Goal: Answer question/provide support: Share knowledge or assist other users

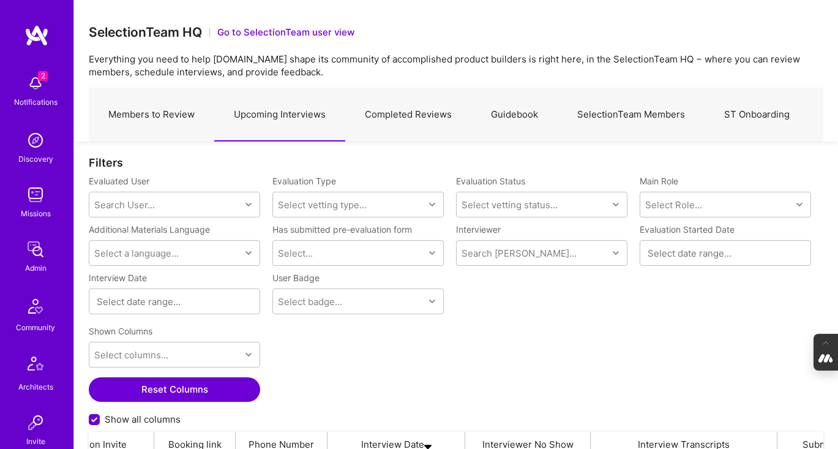
click at [388, 115] on link "Completed Reviews" at bounding box center [408, 114] width 126 height 53
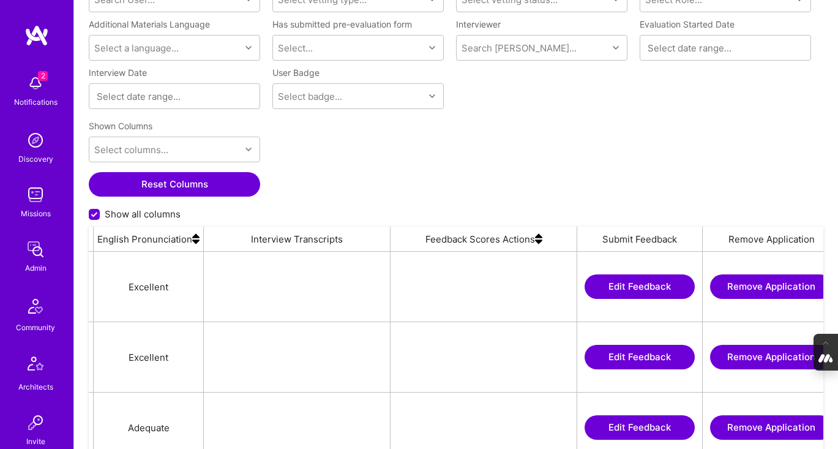
scroll to position [0, 2550]
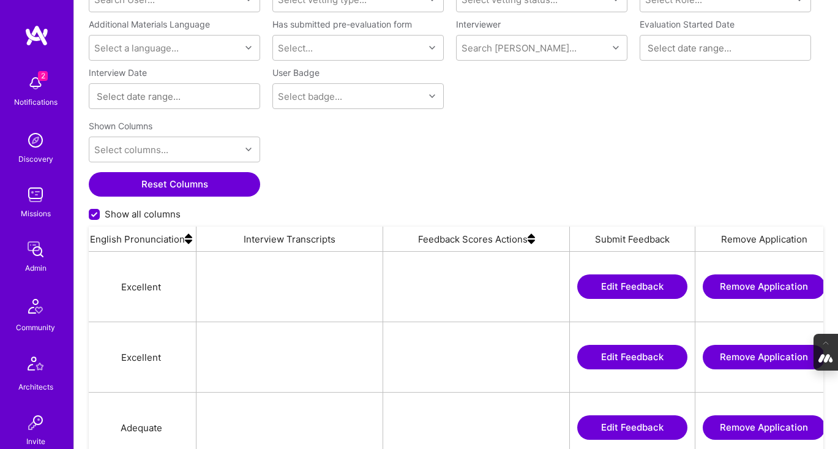
click at [531, 239] on img at bounding box center [531, 238] width 7 height 24
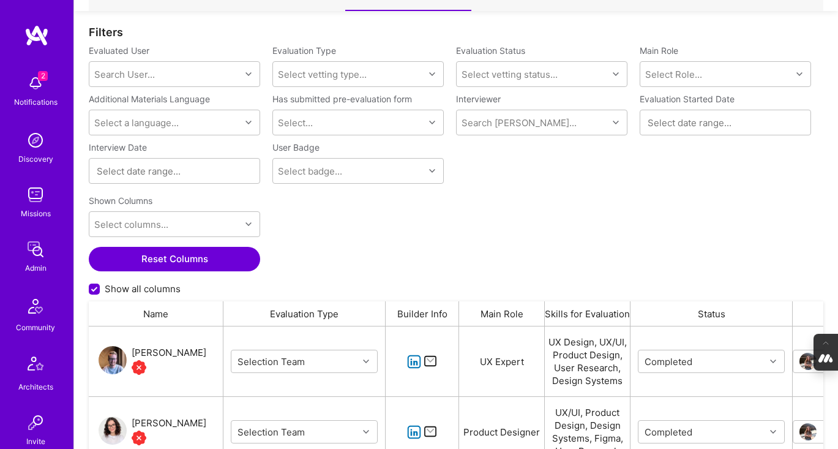
scroll to position [127, 0]
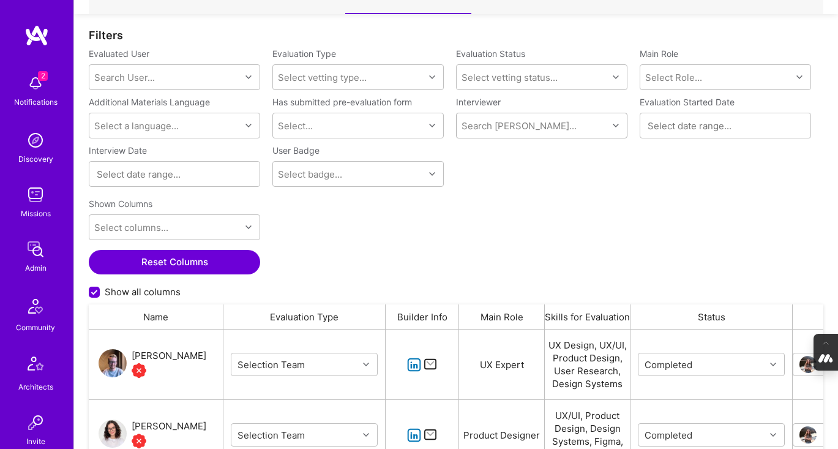
click at [491, 117] on div "Search Vetter..." at bounding box center [532, 125] width 151 height 24
type input "pedro"
click at [504, 169] on div "Internal Technical" at bounding box center [535, 169] width 80 height 13
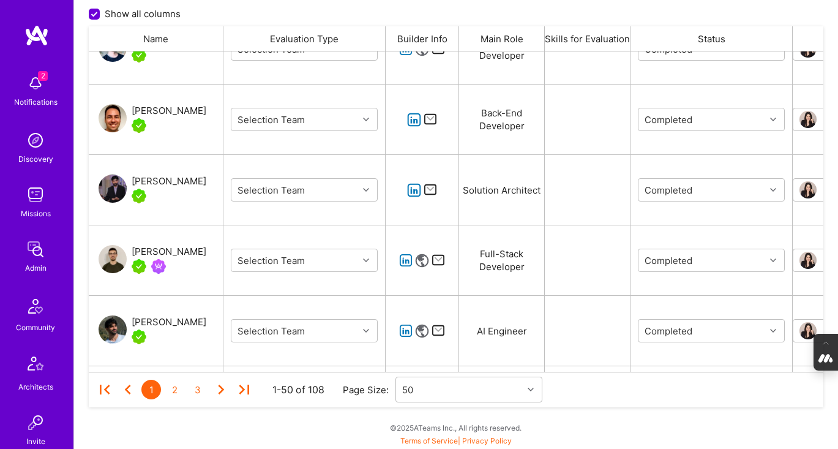
scroll to position [812, 0]
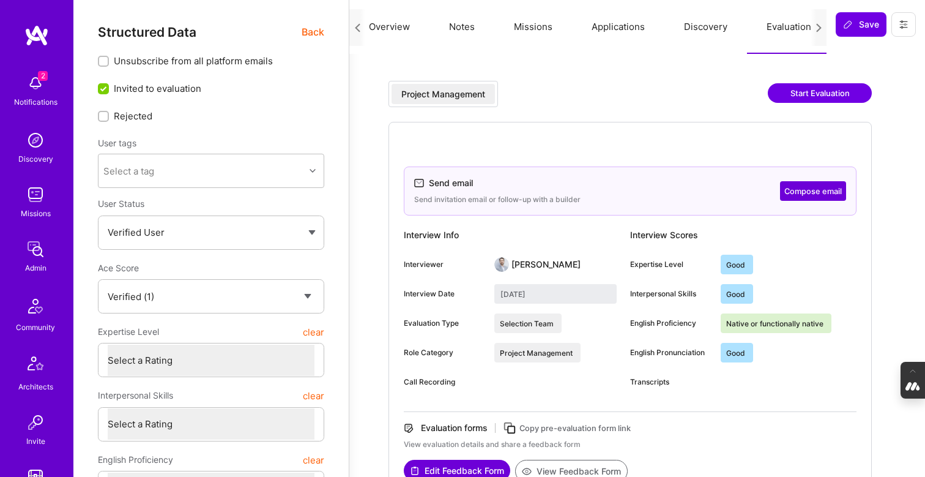
select select "Verified"
select select "ZA"
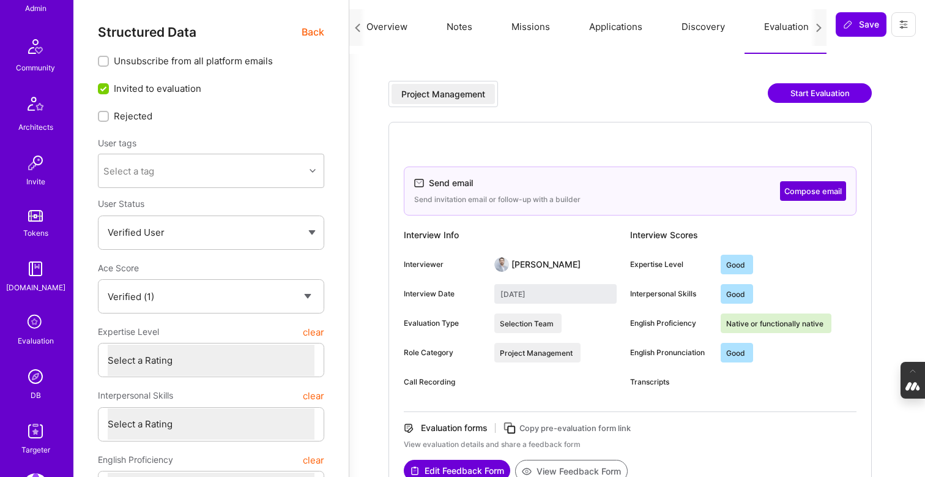
scroll to position [264, 0]
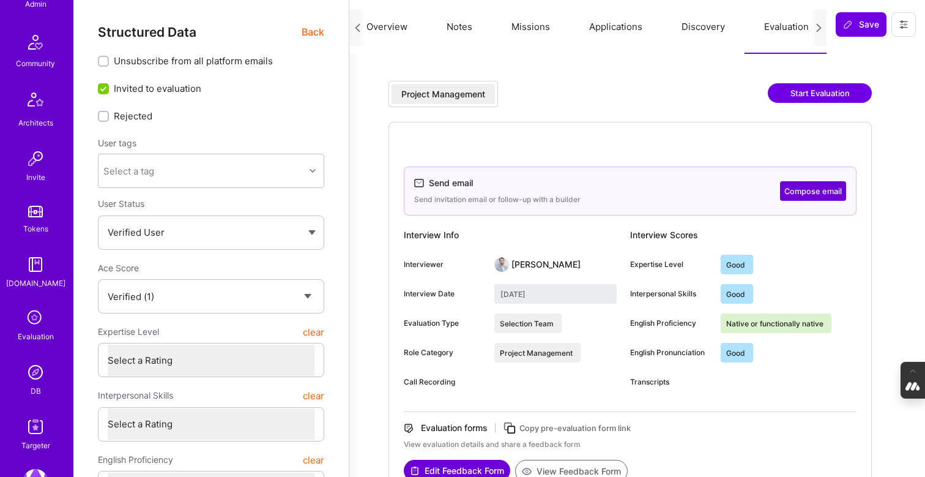
click at [36, 325] on icon at bounding box center [35, 318] width 23 height 23
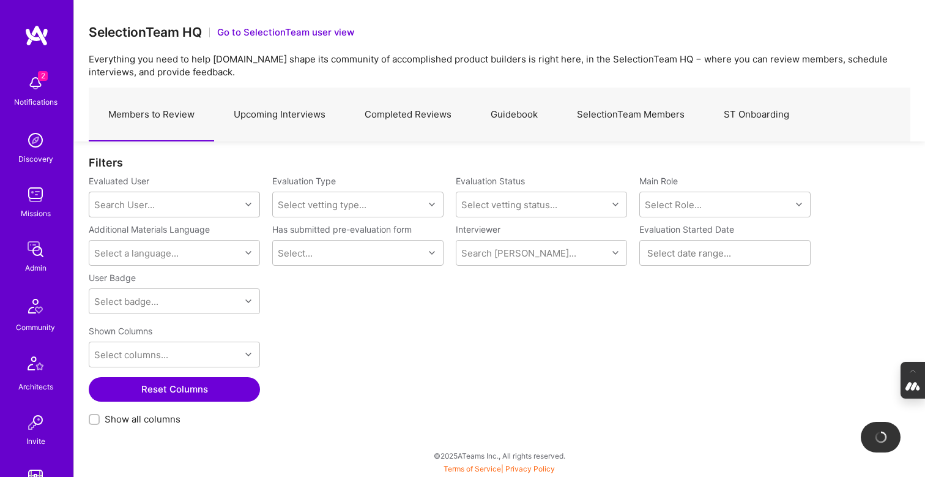
click at [130, 203] on div "Search User..." at bounding box center [124, 204] width 61 height 13
paste input "Bhagyamma Annadatha"
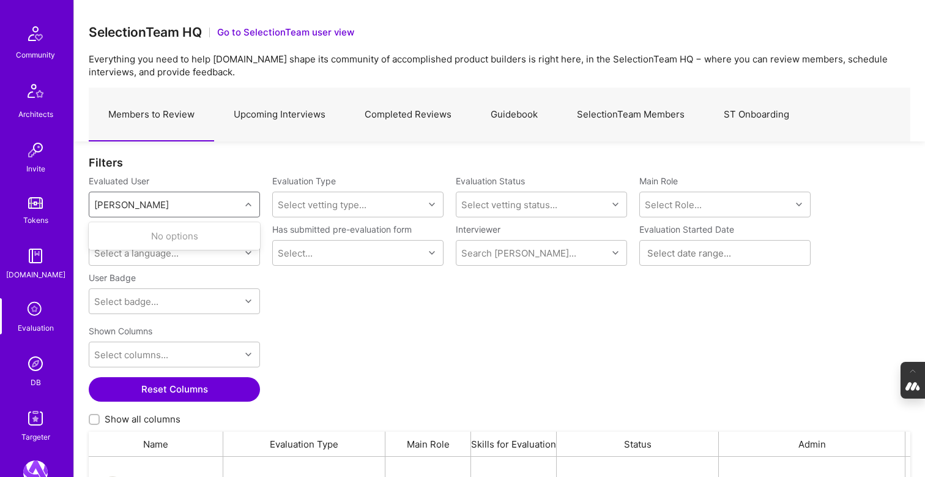
scroll to position [273, 0]
type input "Bhagyamma Annadatha"
click at [33, 369] on img at bounding box center [35, 363] width 24 height 24
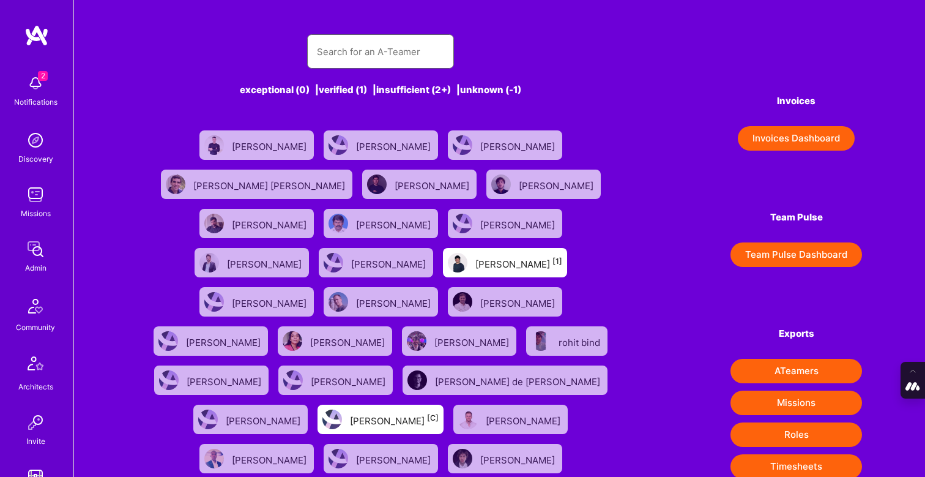
click at [363, 55] on input "text" at bounding box center [380, 51] width 127 height 31
paste input "Bhagyamma Annadatha"
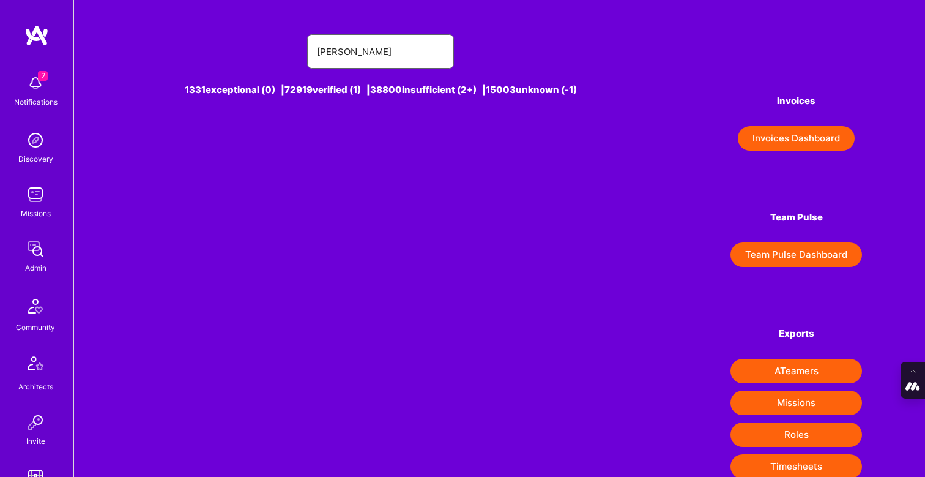
drag, startPoint x: 374, startPoint y: 52, endPoint x: 122, endPoint y: 37, distance: 252.6
click at [122, 37] on div "Bhagyamma Annadatha 1331 exceptional (0) | 72919 verified (1) | 38800 insuffici…" at bounding box center [499, 312] width 851 height 625
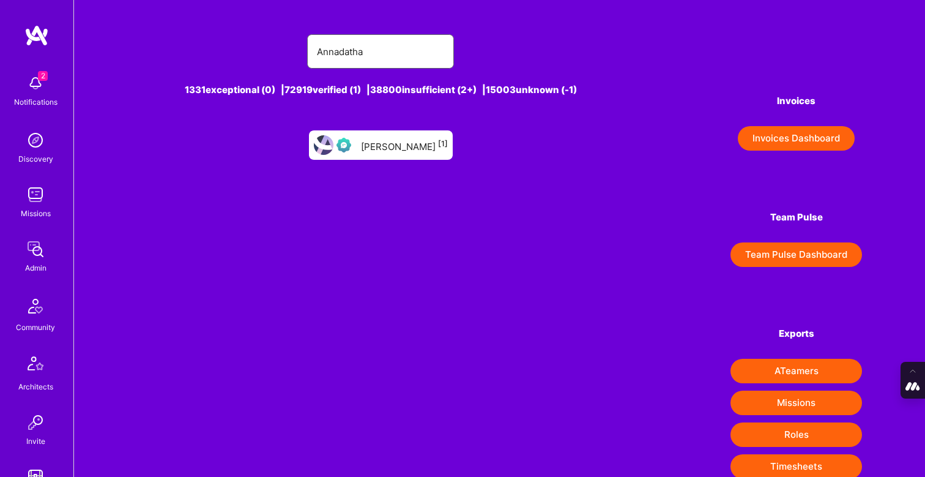
type input "Annadatha"
click at [381, 141] on div "Bhagya Annadatha [1]" at bounding box center [404, 145] width 87 height 16
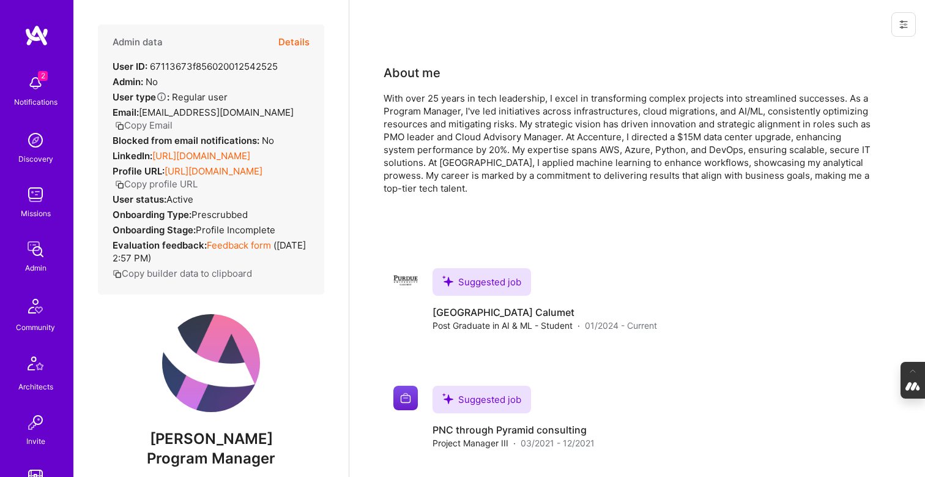
click at [291, 40] on button "Details" at bounding box center [293, 41] width 31 height 35
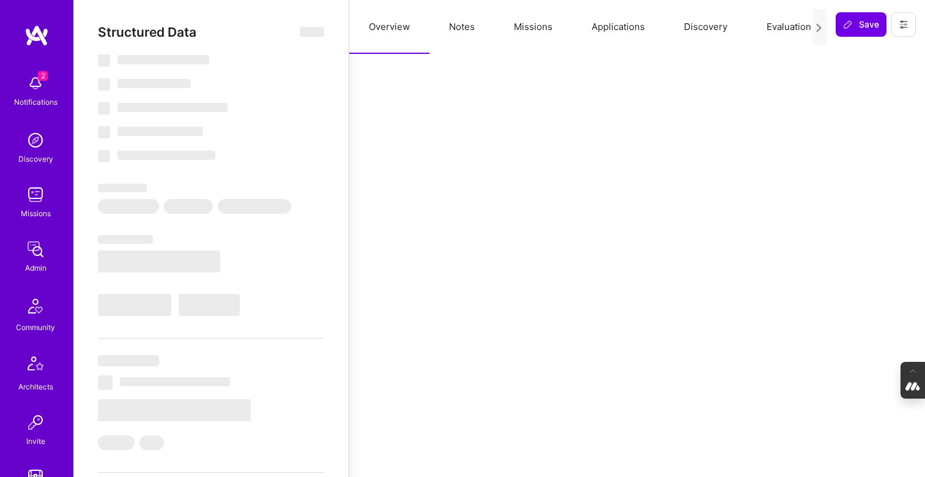
type textarea "x"
select select "Verified"
select select "US"
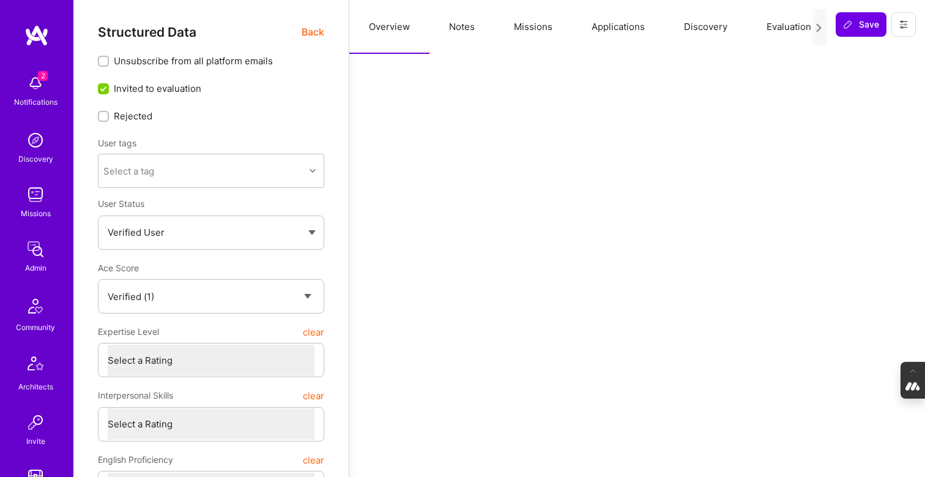
click at [775, 30] on button "Evaluation" at bounding box center [789, 27] width 84 height 54
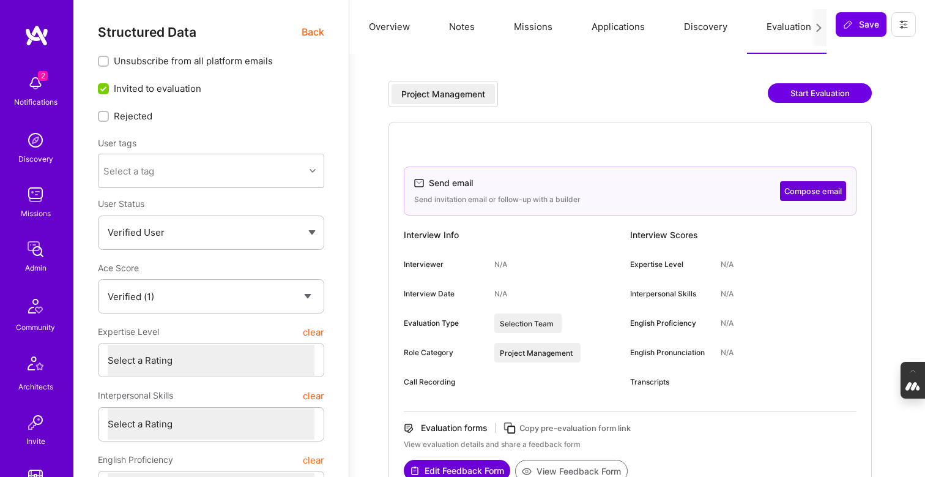
click at [313, 28] on span "Back" at bounding box center [313, 31] width 23 height 15
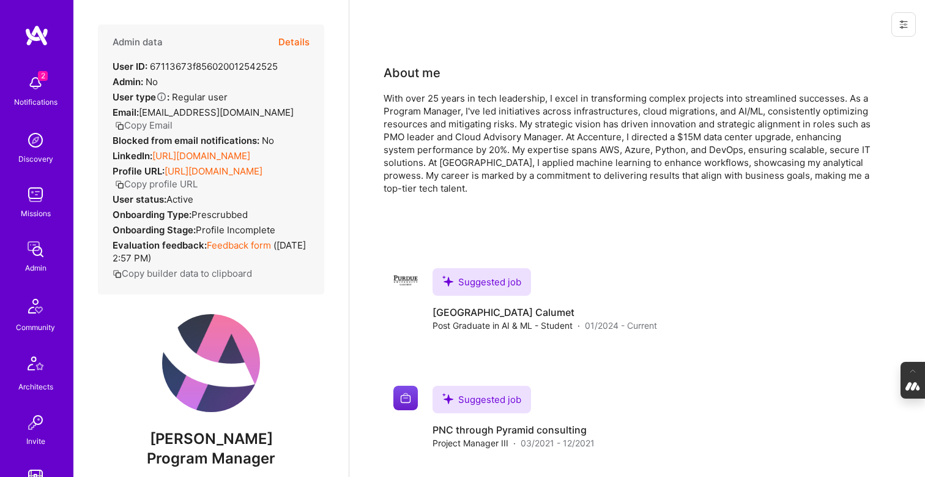
click at [141, 124] on button "Copy Email" at bounding box center [144, 125] width 58 height 13
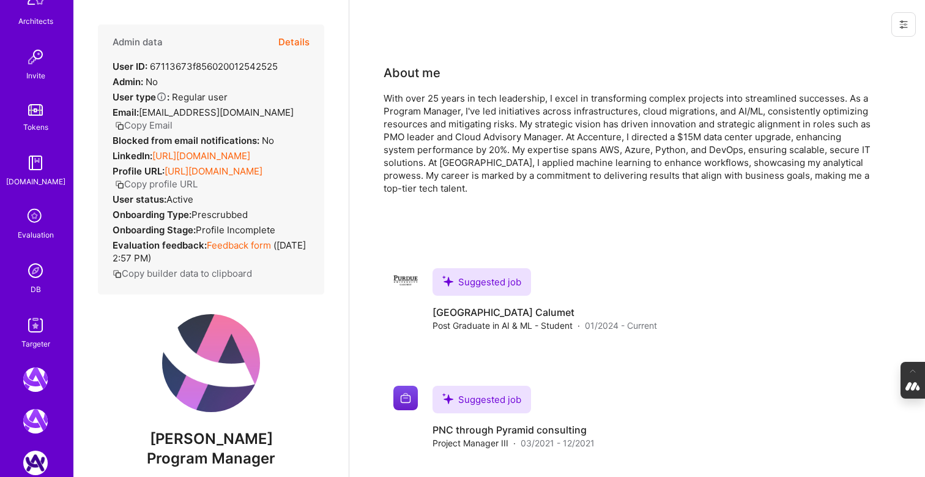
scroll to position [370, 0]
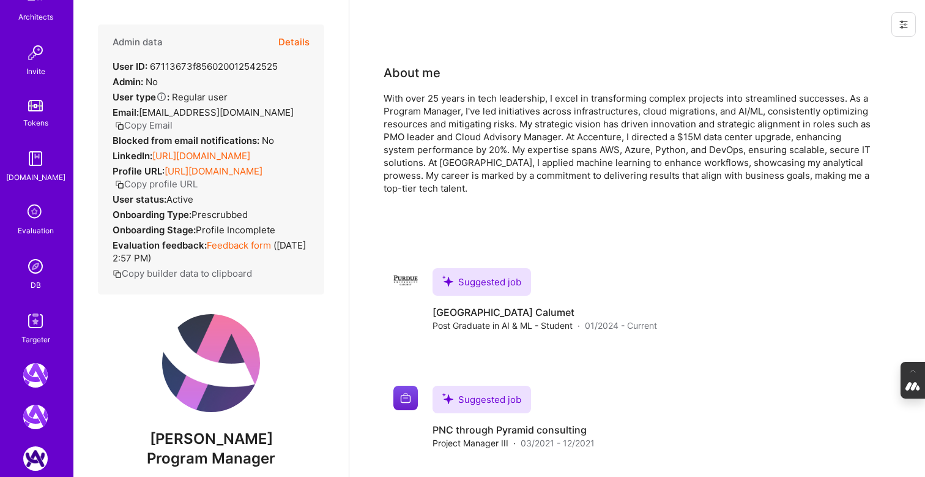
click at [33, 217] on icon at bounding box center [35, 212] width 23 height 23
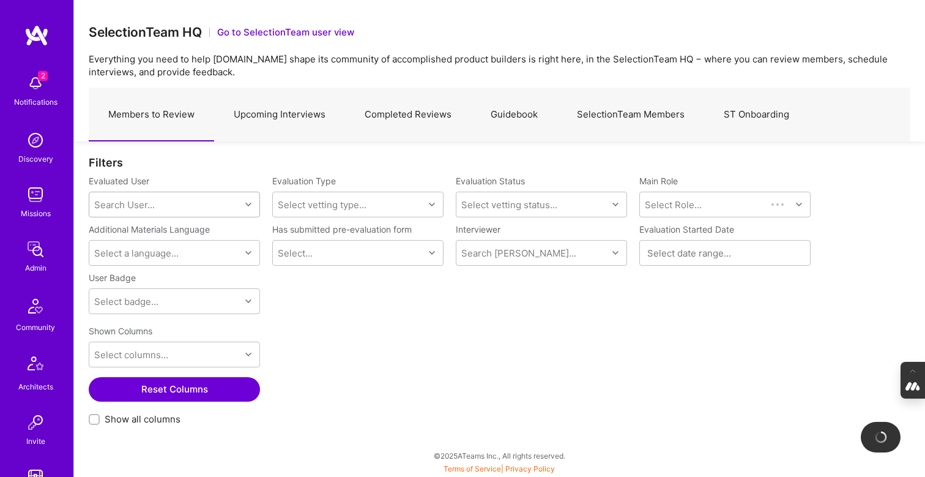
click at [127, 201] on div "Search User..." at bounding box center [124, 204] width 61 height 13
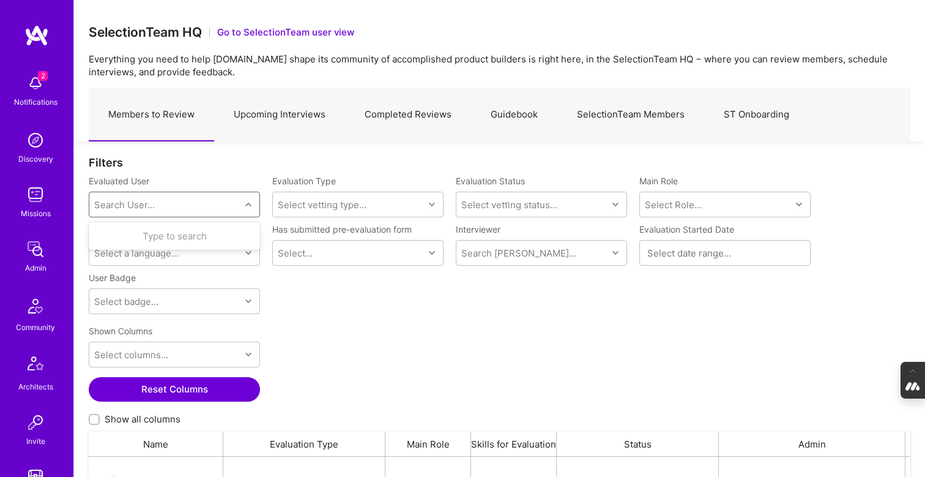
scroll to position [348, 822]
paste input "Viswaazure2012@gmail.com"
type input "Viswaazure2012@gmail.com"
paste input "Viswaazure2012@gmail.com"
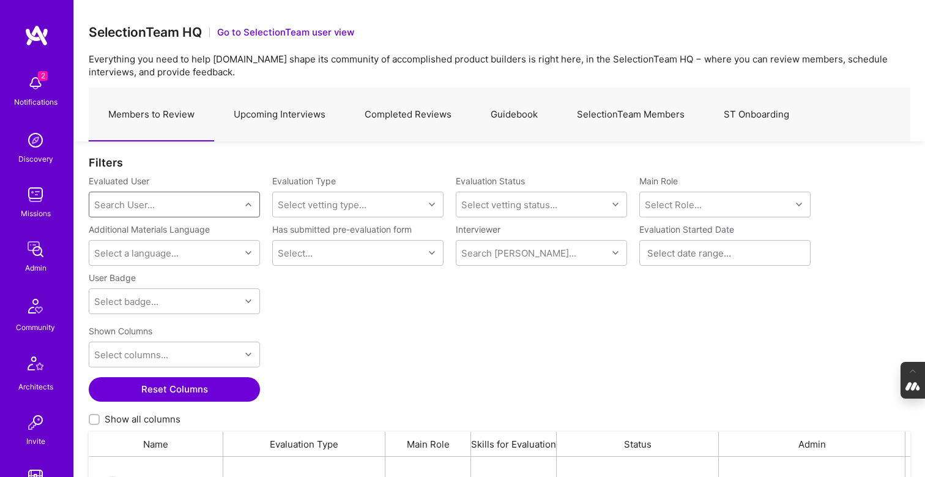
type input "Viswaazure2012@gmail.com"
click at [152, 238] on div "Bhagya Annadatha" at bounding box center [190, 235] width 124 height 13
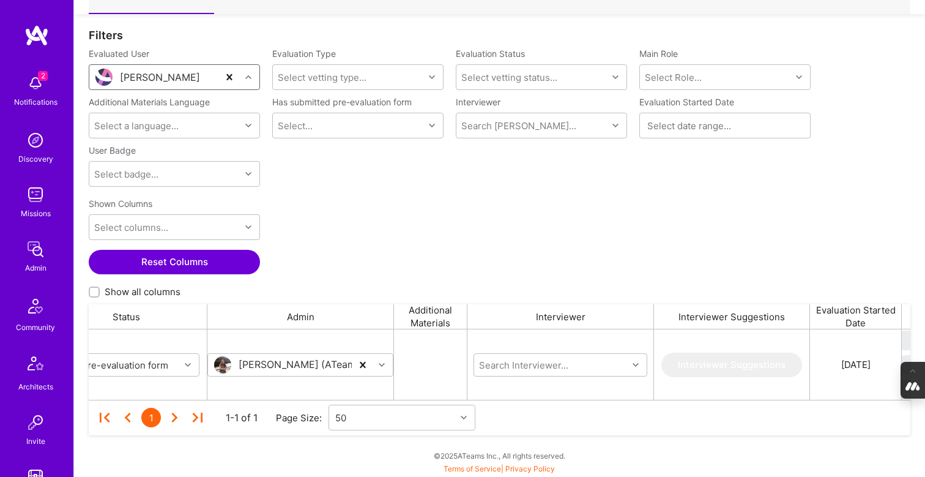
scroll to position [0, 526]
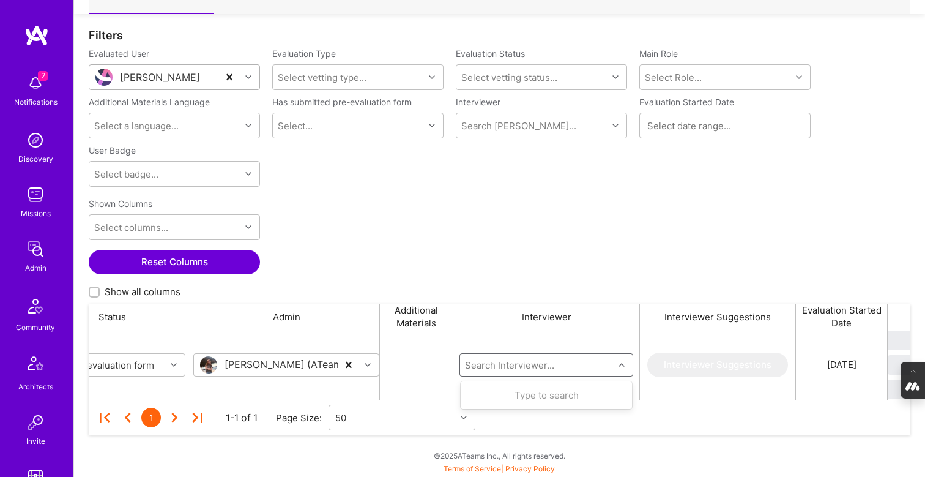
click at [483, 369] on input "grid" at bounding box center [537, 364] width 147 height 13
type input "javier"
click at [523, 405] on div "Internal Technical" at bounding box center [540, 407] width 80 height 13
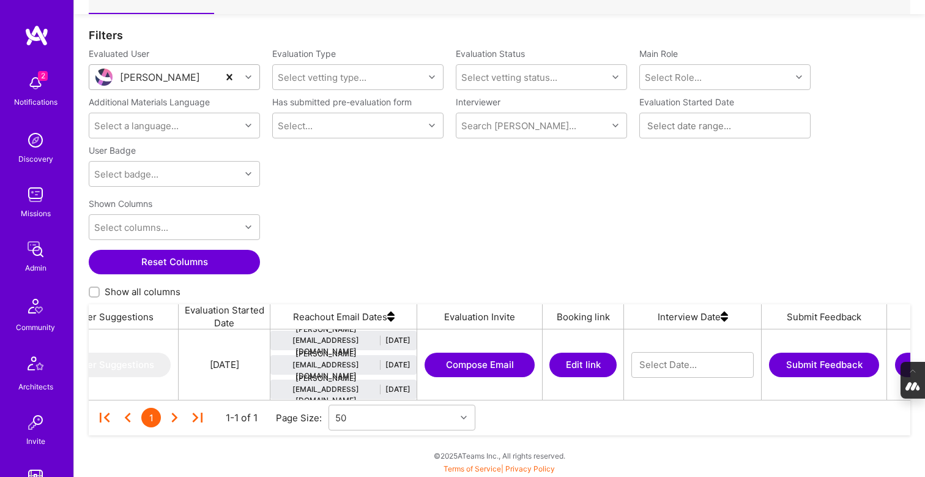
scroll to position [0, 1151]
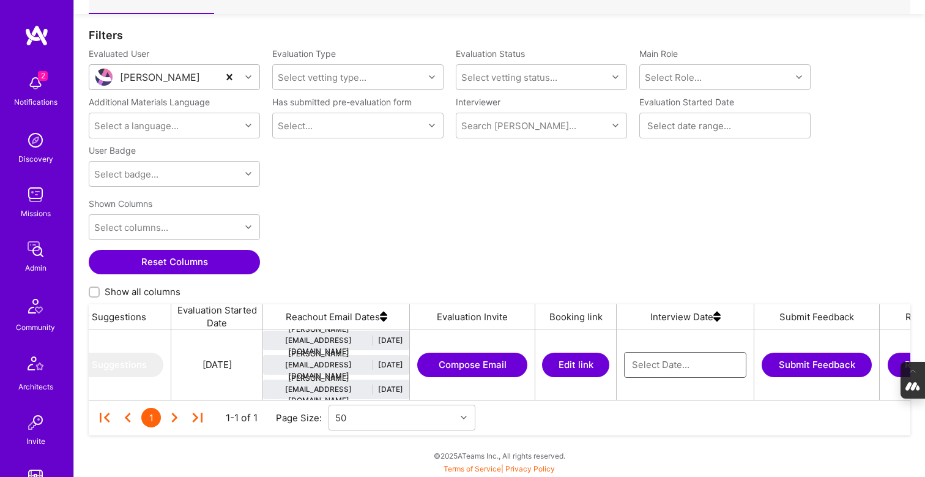
click at [644, 366] on input "grid" at bounding box center [685, 365] width 106 height 12
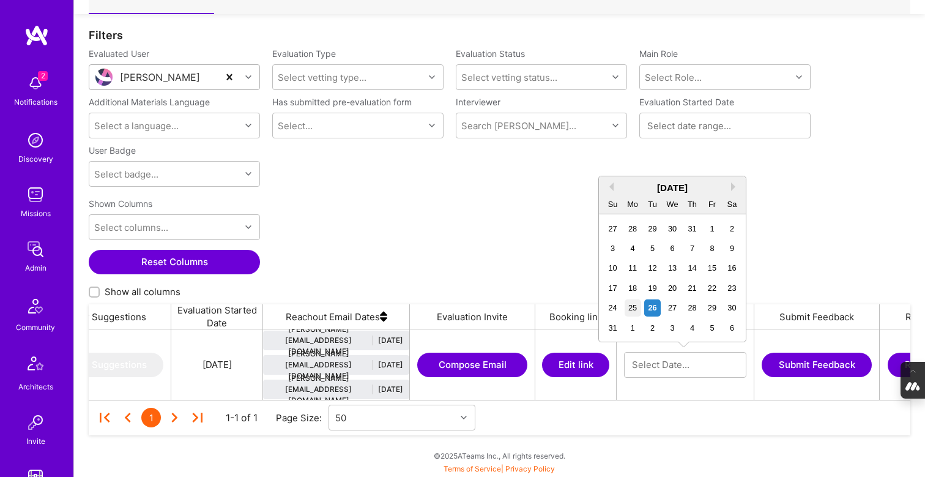
click at [628, 312] on div "25" at bounding box center [633, 307] width 17 height 17
type input "08/25/2025"
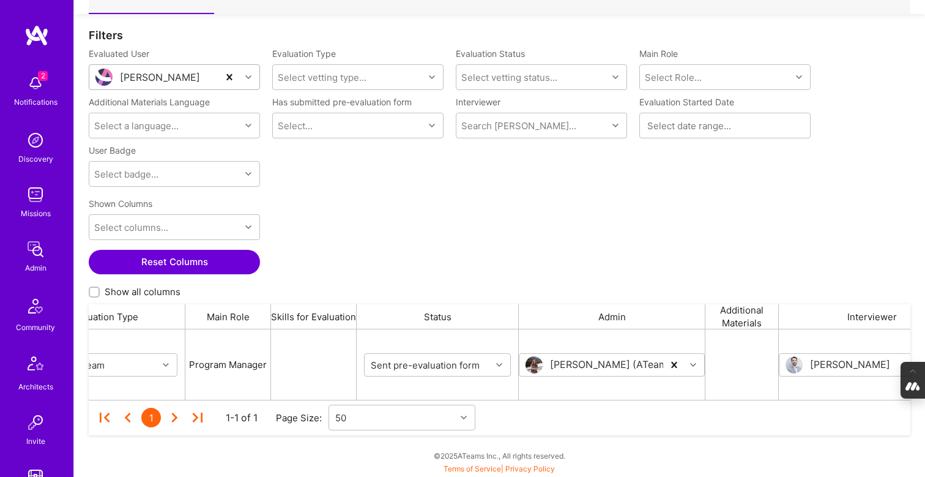
scroll to position [0, 184]
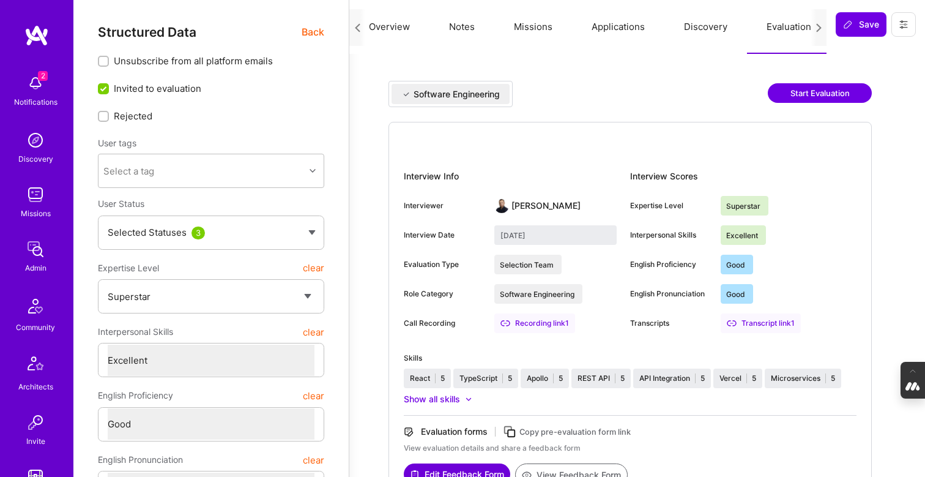
select select "7"
select select "6"
select select "BR"
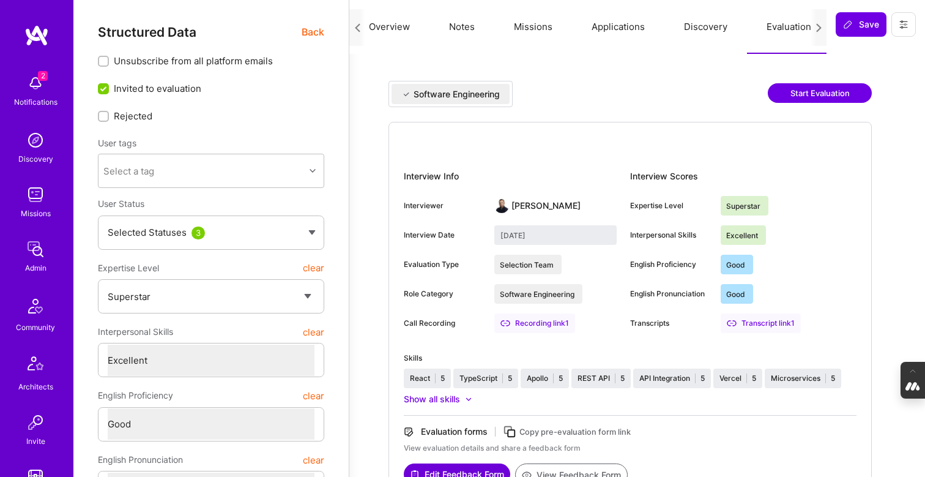
select select "Right Now"
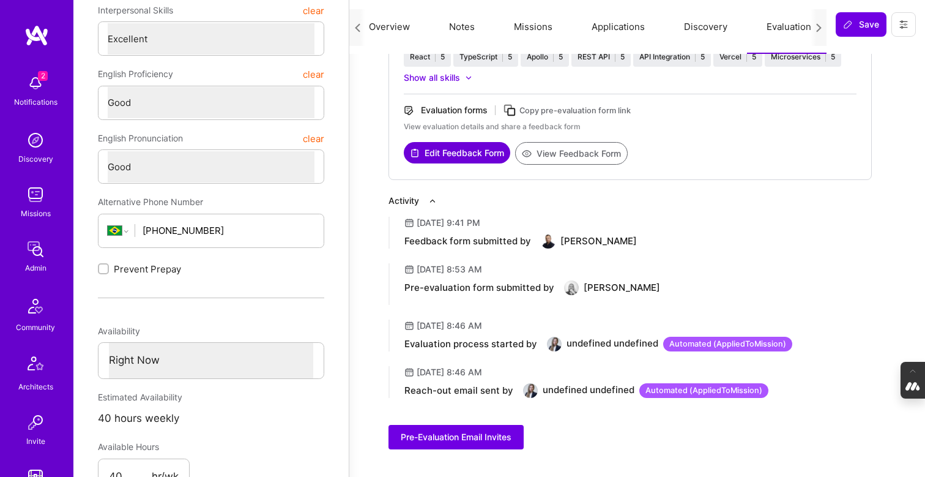
scroll to position [0, 2]
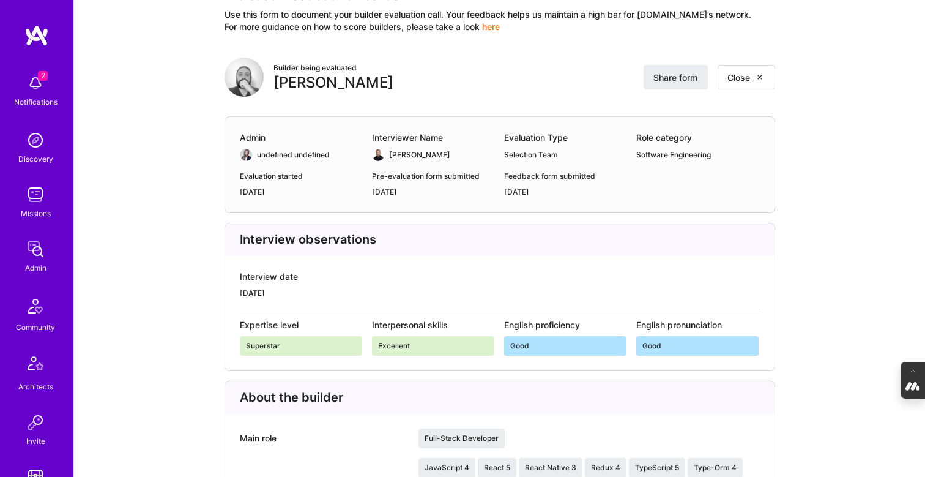
scroll to position [512, 0]
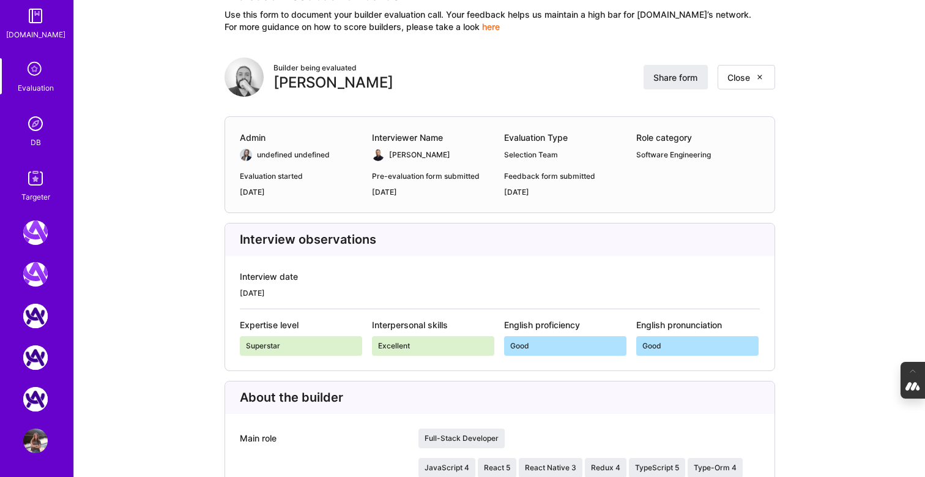
click at [37, 431] on img at bounding box center [35, 440] width 24 height 24
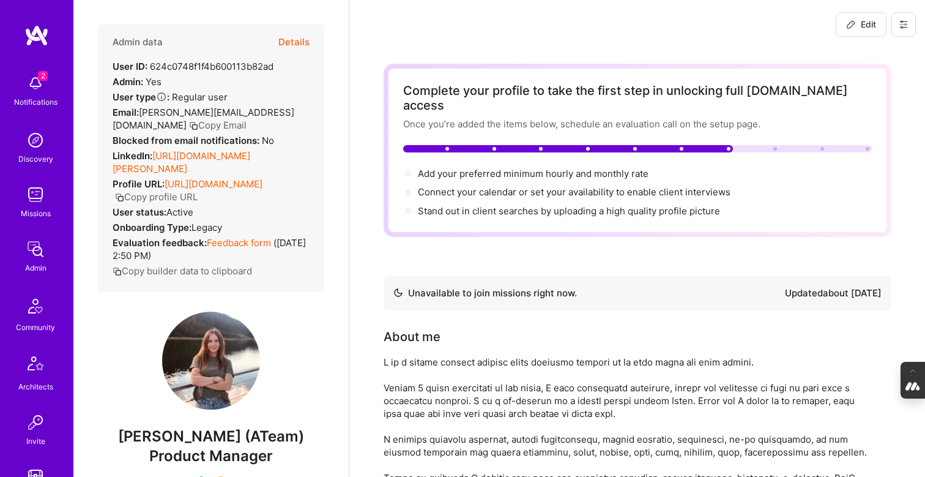
click at [297, 42] on button "Details" at bounding box center [293, 41] width 31 height 35
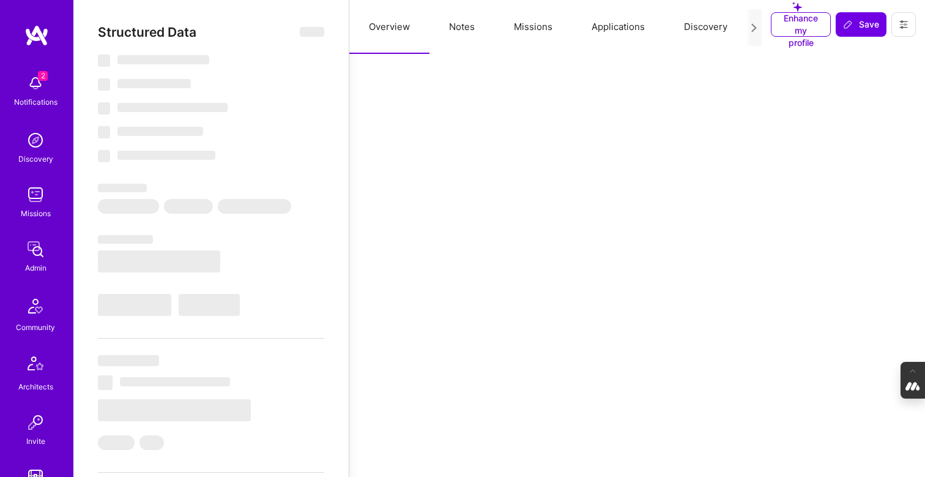
select select "Not Available"
select select "1 Month"
select select "Verified"
select select "UA"
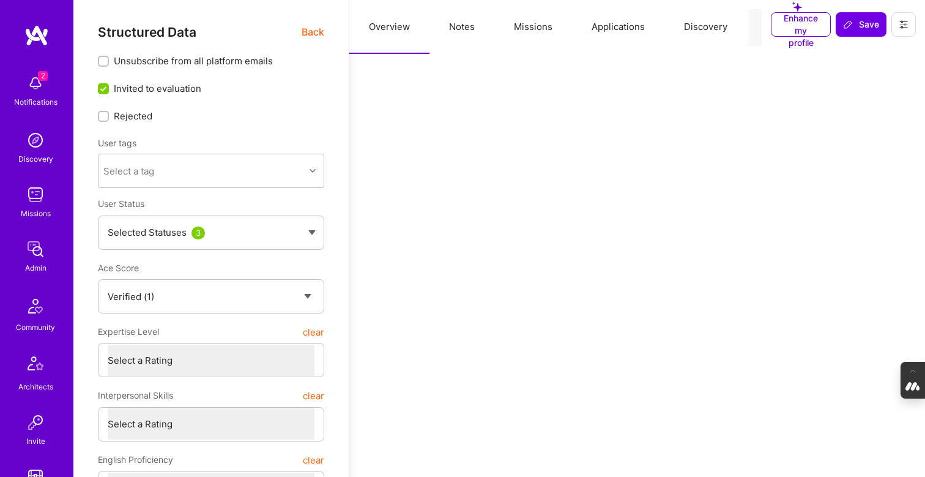
scroll to position [0, 69]
click at [710, 28] on button "Evaluation" at bounding box center [721, 27] width 84 height 54
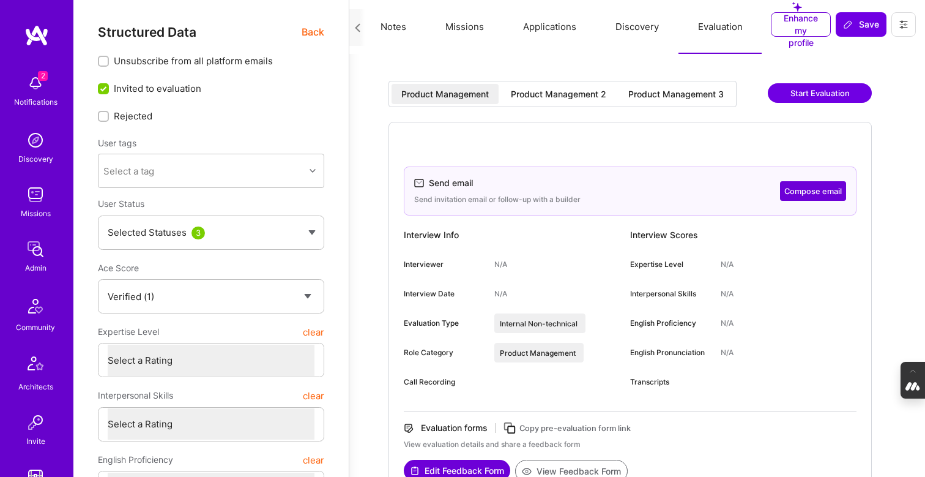
click at [572, 93] on div "Product Management 2" at bounding box center [558, 94] width 95 height 12
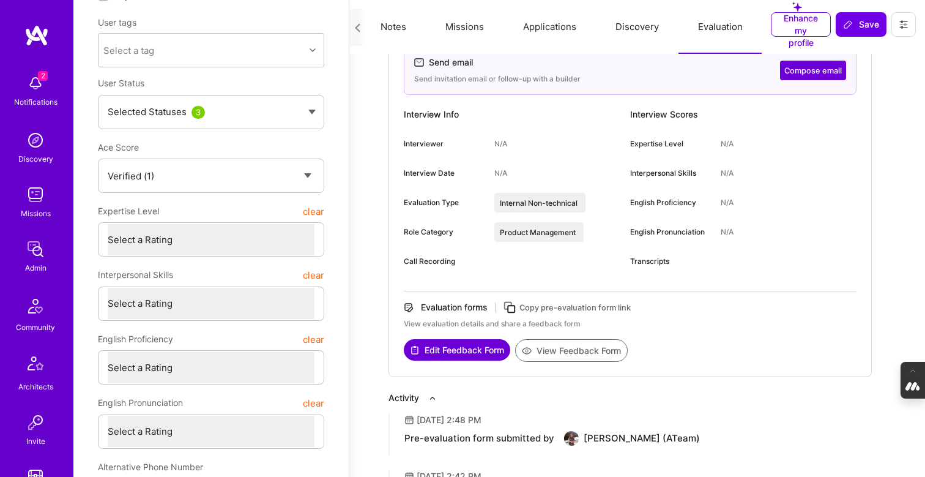
scroll to position [123, 0]
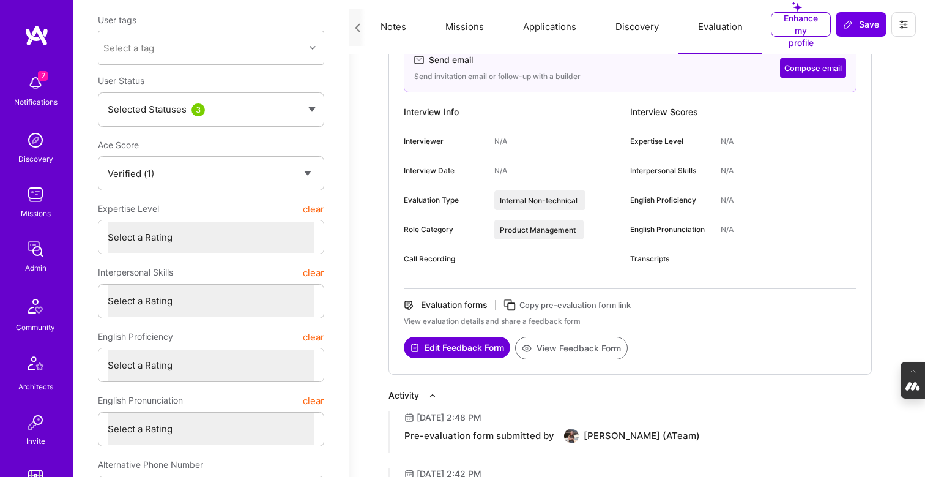
click at [514, 302] on icon at bounding box center [510, 305] width 14 height 14
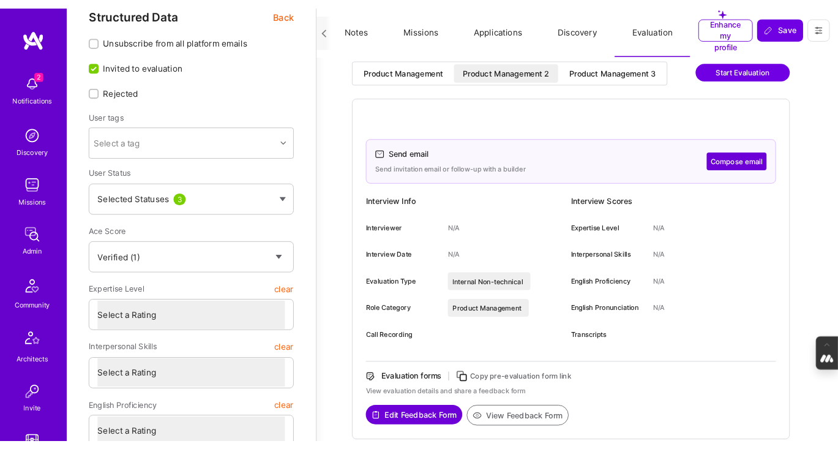
scroll to position [17, 0]
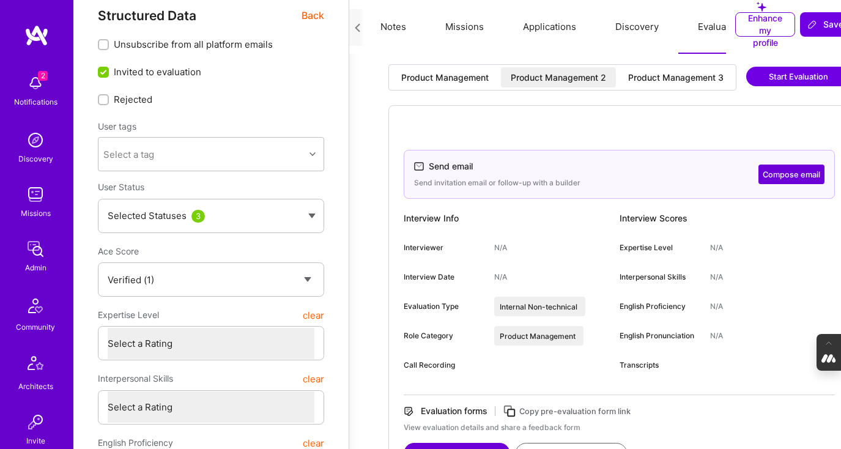
type textarea "x"
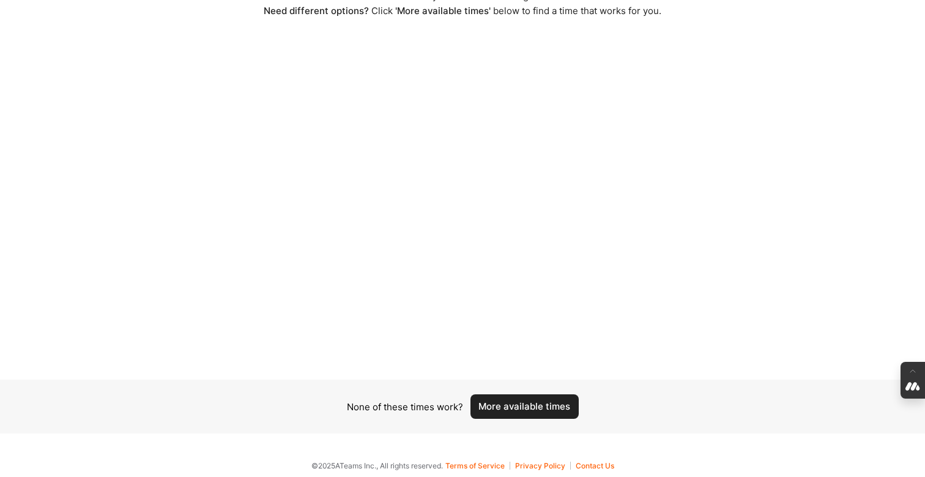
scroll to position [84, 0]
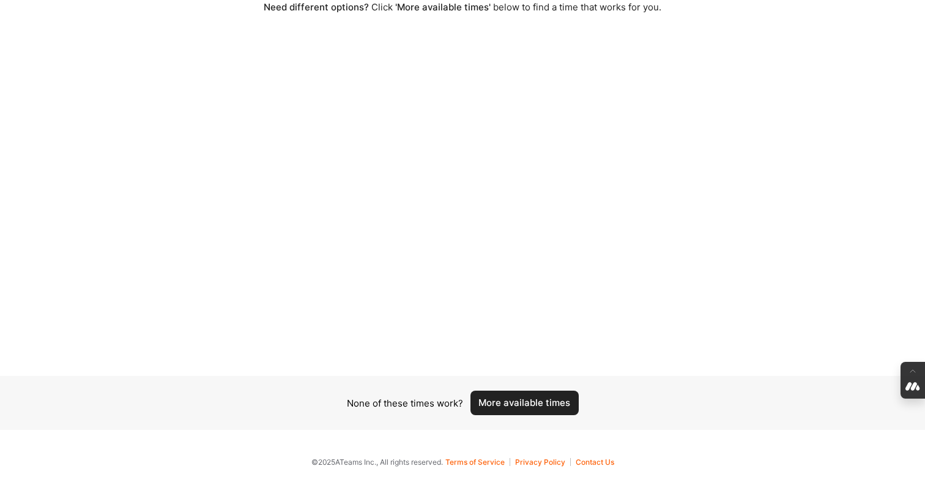
click at [523, 407] on button "More available times" at bounding box center [525, 402] width 108 height 24
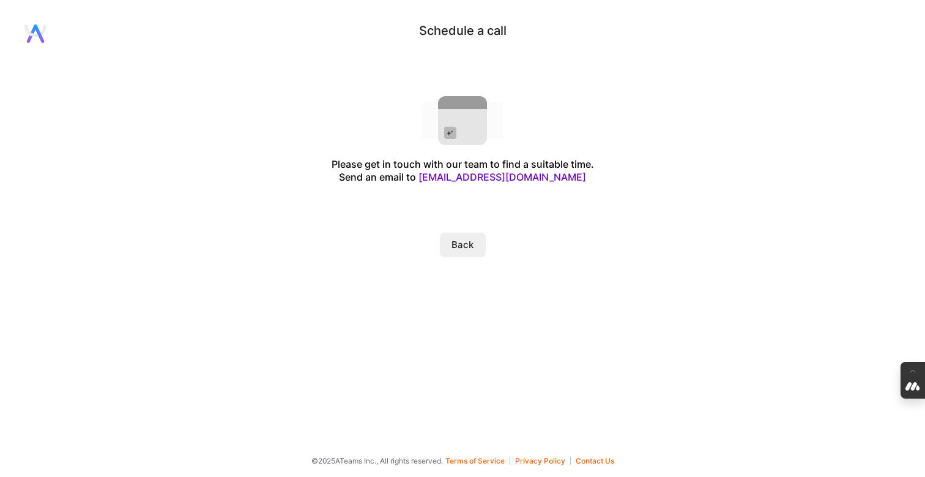
click at [461, 242] on button "Back" at bounding box center [463, 245] width 46 height 24
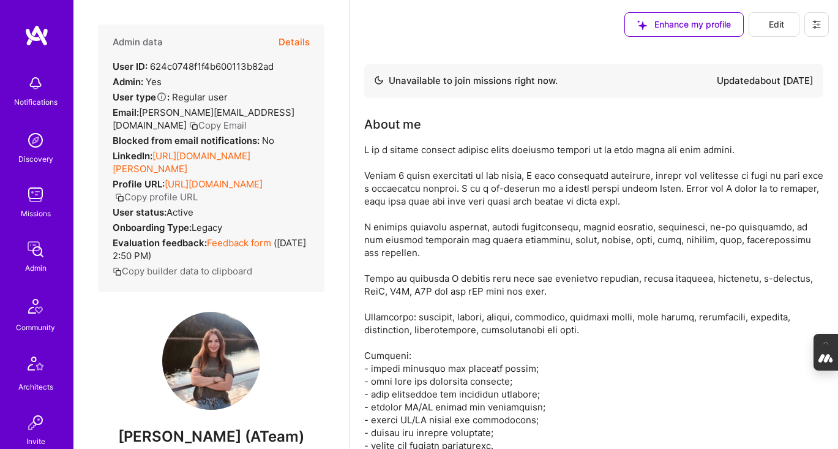
scroll to position [17, 0]
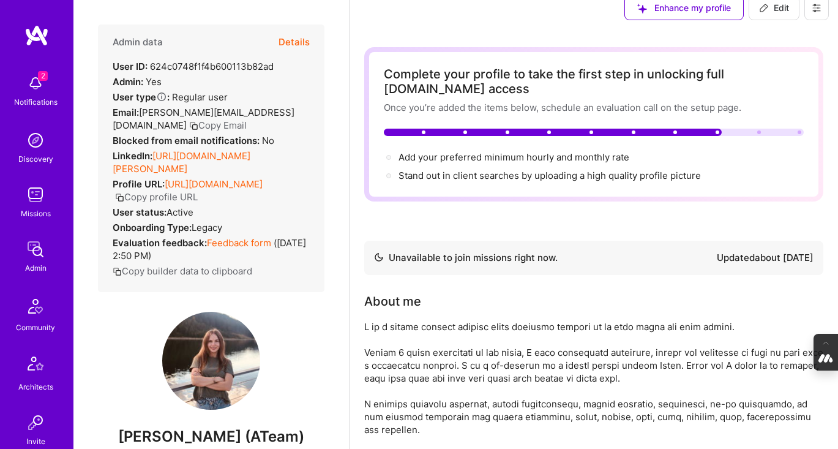
click at [294, 40] on button "Details" at bounding box center [293, 41] width 31 height 35
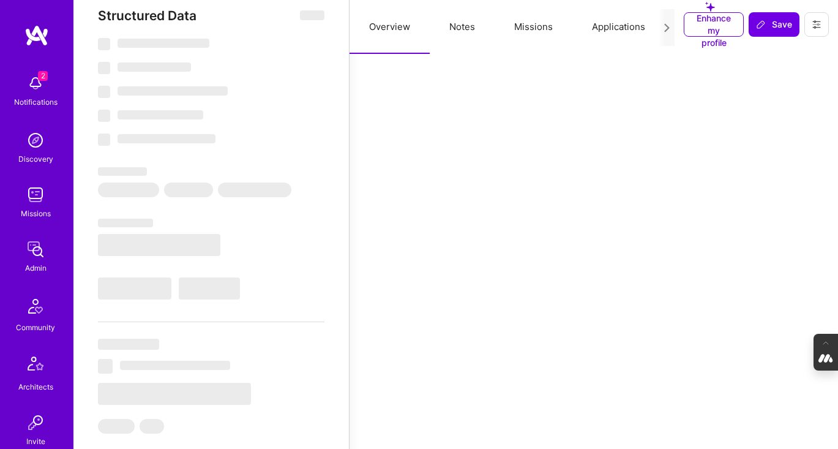
select select "Not Available"
select select "1 Month"
select select "Verified"
select select "UA"
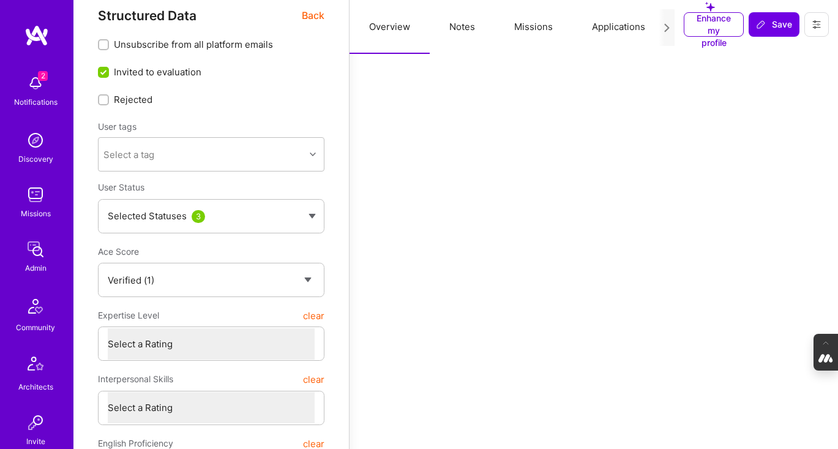
scroll to position [0, 0]
click at [622, 29] on button "Evaluation" at bounding box center [633, 27] width 84 height 54
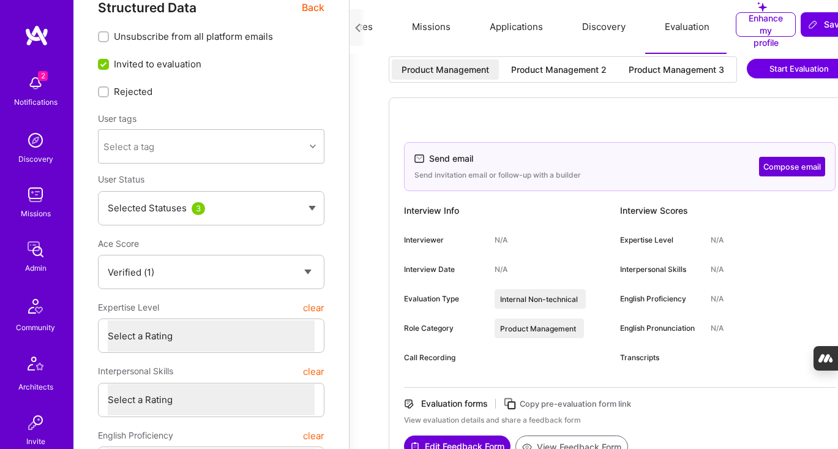
scroll to position [24, 0]
